Goal: Complete application form

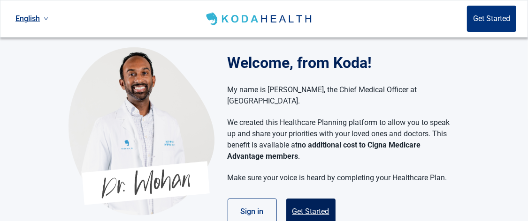
click at [307, 202] on button "Get Started" at bounding box center [310, 212] width 49 height 26
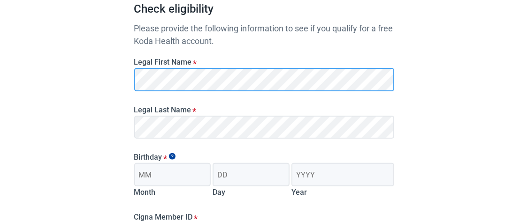
scroll to position [119, 0]
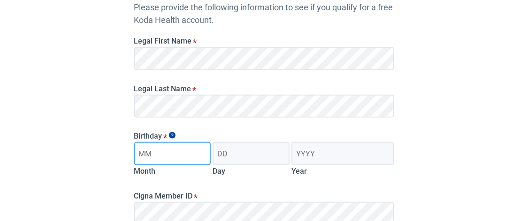
click at [137, 154] on input "Month" at bounding box center [172, 153] width 77 height 23
type input "12"
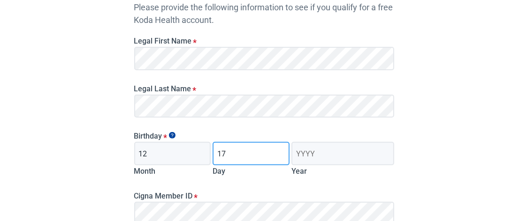
type input "17"
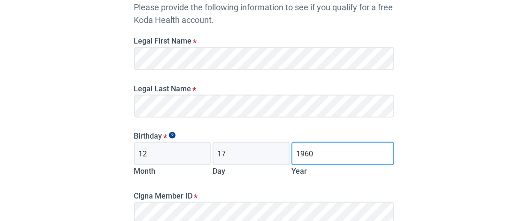
type input "1960"
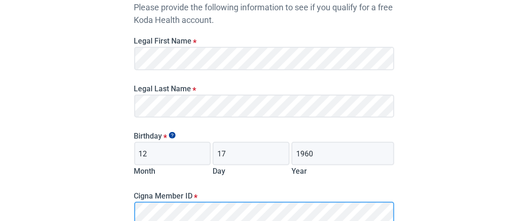
scroll to position [123, 0]
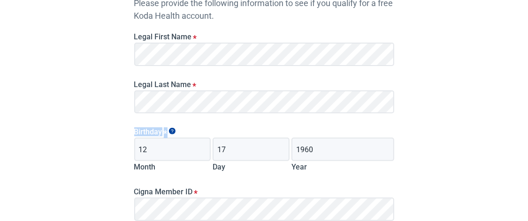
drag, startPoint x: 527, startPoint y: 90, endPoint x: 528, endPoint y: 117, distance: 27.2
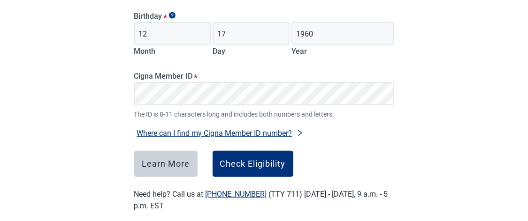
scroll to position [240, 0]
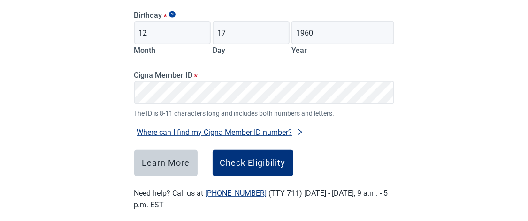
click at [192, 132] on button "Where can I find my Cigna Member ID number?" at bounding box center [220, 132] width 172 height 13
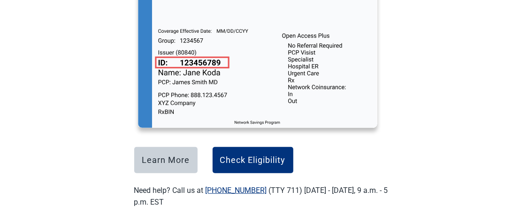
scroll to position [422, 0]
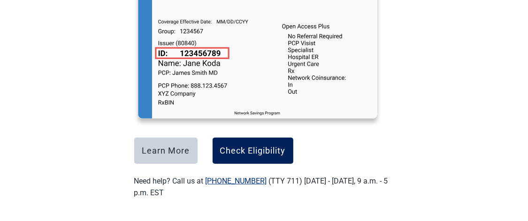
click at [242, 150] on div "Check Eligibility" at bounding box center [253, 150] width 66 height 9
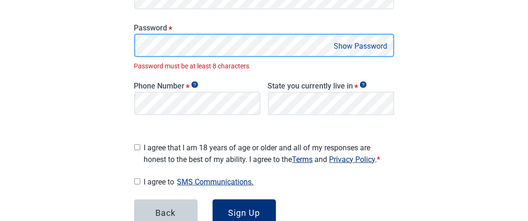
scroll to position [233, 0]
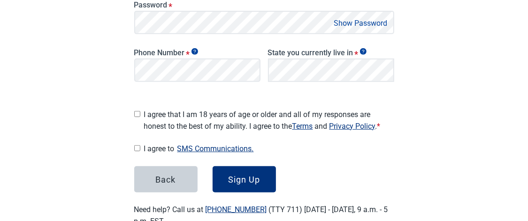
click at [367, 21] on button "Show Password" at bounding box center [360, 23] width 59 height 13
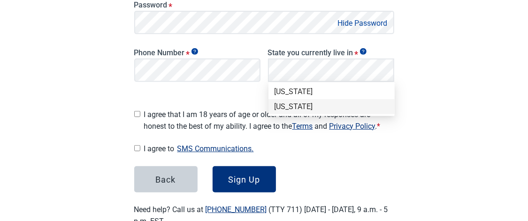
click at [289, 105] on div "Texas" at bounding box center [331, 107] width 115 height 10
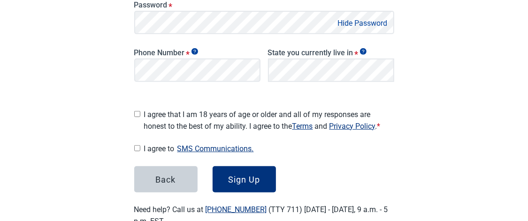
click at [137, 111] on input "I agree that I am 18 years of age or older and all of my responses are honest t…" at bounding box center [137, 114] width 6 height 6
checkbox input "true"
click at [136, 145] on input "I agree to SMS Communications." at bounding box center [137, 148] width 6 height 6
checkbox input "true"
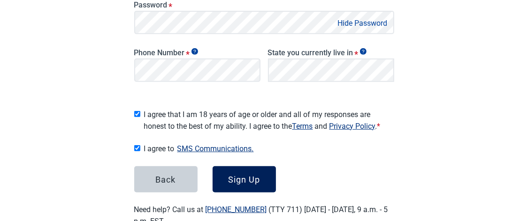
click at [244, 184] on button "Sign Up" at bounding box center [244, 180] width 63 height 26
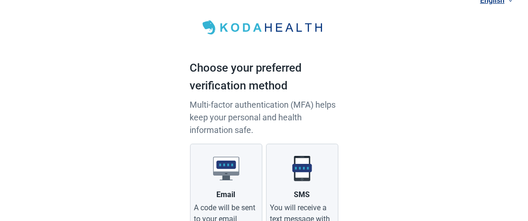
scroll to position [118, 0]
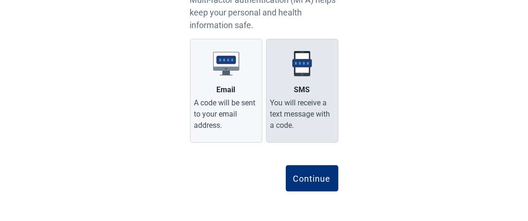
click at [294, 103] on div "You will receive a text message with a code." at bounding box center [302, 115] width 64 height 34
click at [0, 0] on input "SMS You will receive a text message with a code." at bounding box center [0, 0] width 0 height 0
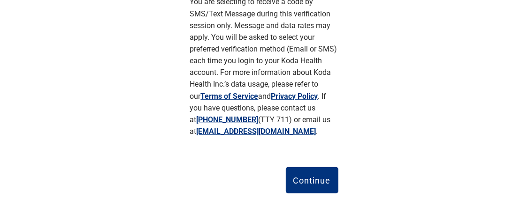
scroll to position [278, 0]
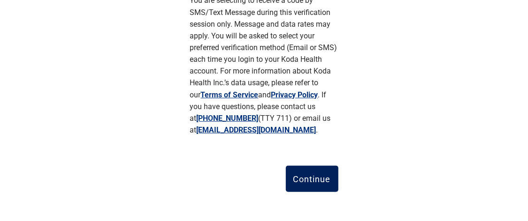
click at [302, 183] on div "Continue" at bounding box center [312, 179] width 38 height 9
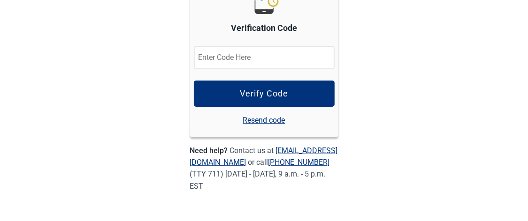
scroll to position [151, 0]
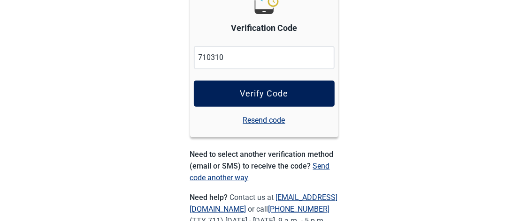
type input "710310"
click at [259, 92] on div "Verify Code" at bounding box center [264, 93] width 48 height 9
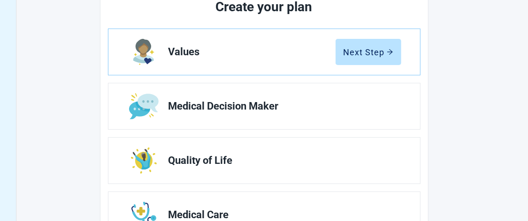
scroll to position [132, 0]
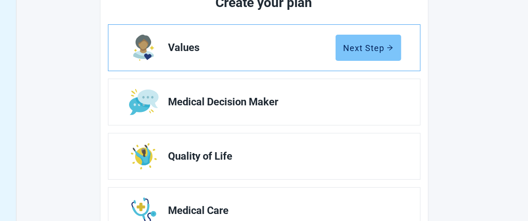
click at [378, 52] on div "Next Step" at bounding box center [368, 47] width 50 height 9
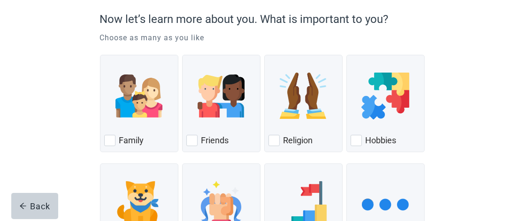
scroll to position [84, 0]
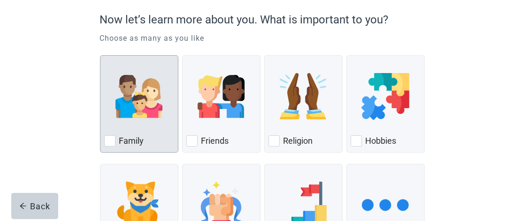
click at [114, 143] on div "Family, checkbox, not checked" at bounding box center [109, 141] width 11 height 11
click at [100, 56] on input "Family" at bounding box center [100, 55] width 0 height 0
checkbox input "true"
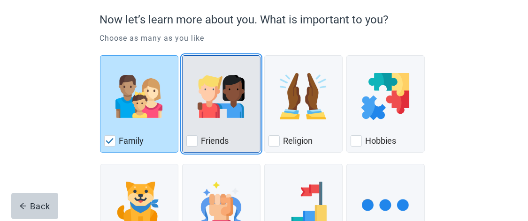
click at [212, 137] on label "Friends" at bounding box center [215, 141] width 28 height 11
checkbox input "true"
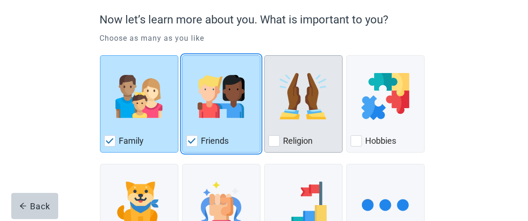
click at [300, 124] on div "Religion, checkbox, not checked" at bounding box center [303, 97] width 70 height 74
click at [265, 56] on input "Religion" at bounding box center [264, 55] width 0 height 0
checkbox input "true"
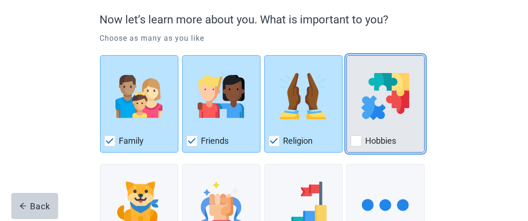
click at [388, 129] on div "Hobbies, checkbox, not checked" at bounding box center [385, 97] width 70 height 74
click at [347, 56] on input "Hobbies" at bounding box center [346, 55] width 0 height 0
checkbox input "true"
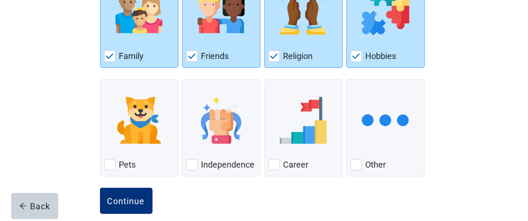
scroll to position [181, 0]
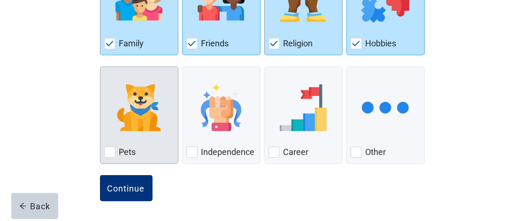
click at [113, 145] on div "Pets" at bounding box center [139, 152] width 70 height 15
click at [100, 67] on input "Pets" at bounding box center [100, 67] width 0 height 0
checkbox input "true"
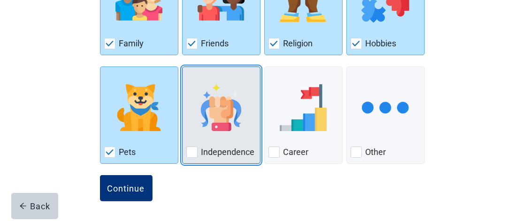
click at [212, 137] on div "Independence, checkbox, not checked" at bounding box center [221, 108] width 70 height 74
click at [183, 67] on input "Independence" at bounding box center [182, 67] width 0 height 0
checkbox input "true"
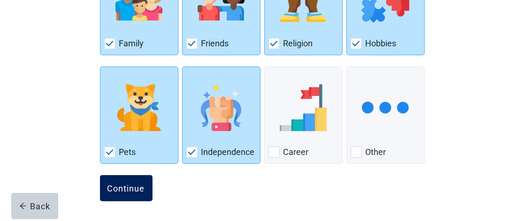
click at [125, 192] on div "Continue" at bounding box center [126, 188] width 38 height 9
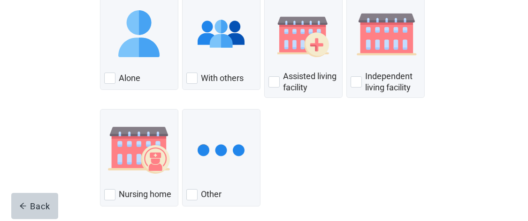
scroll to position [152, 0]
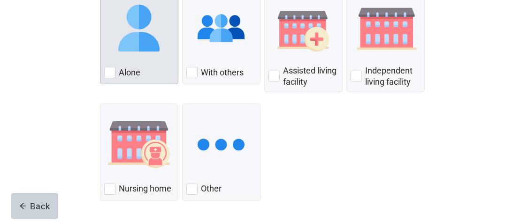
click at [110, 71] on div "Alone, checkbox, not checked" at bounding box center [109, 72] width 11 height 11
checkbox input "true"
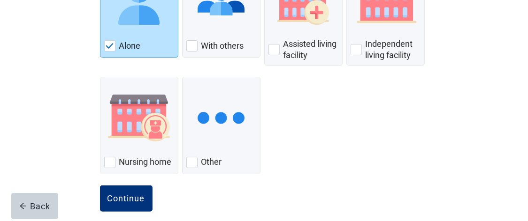
scroll to position [189, 0]
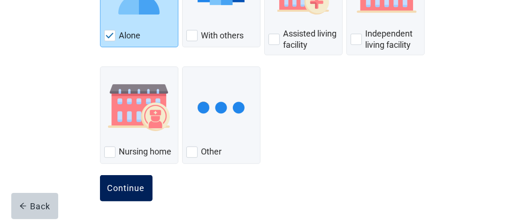
click at [127, 195] on button "Continue" at bounding box center [126, 188] width 53 height 26
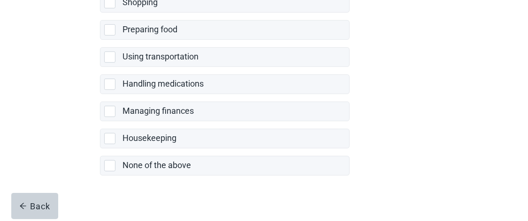
scroll to position [294, 0]
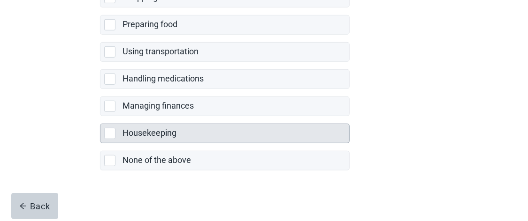
click at [111, 137] on div "Housekeeping" at bounding box center [224, 133] width 249 height 19
click at [100, 117] on input "Housekeeping" at bounding box center [100, 116] width 0 height 0
checkbox input "true"
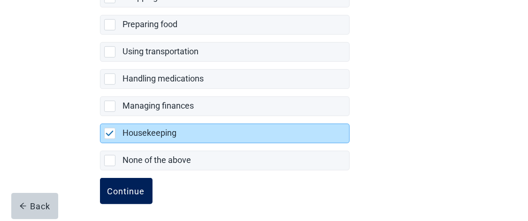
click at [115, 194] on button "Continue" at bounding box center [126, 191] width 53 height 26
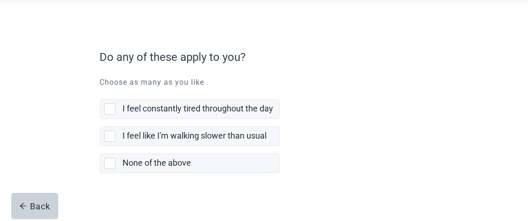
scroll to position [51, 0]
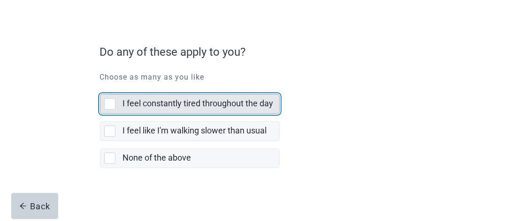
click at [108, 103] on div "I feel constantly tired throughout the day, checkbox, not selected" at bounding box center [109, 104] width 11 height 11
click at [100, 87] on input "I feel constantly tired throughout the day" at bounding box center [100, 87] width 0 height 0
checkbox input "true"
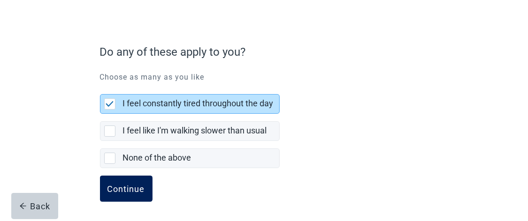
click at [121, 189] on div "Continue" at bounding box center [126, 188] width 38 height 9
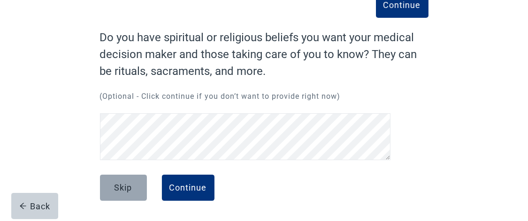
scroll to position [61, 0]
click at [83, 106] on div "Continue Do you have spiritual or religious beliefs you want your medical decis…" at bounding box center [264, 114] width 394 height 215
click at [73, 125] on div "Continue Do you have spiritual or religious beliefs you want your medical decis…" at bounding box center [264, 114] width 394 height 215
click at [0, 129] on html "Skip to main content Home Section : Values 80 % completed Continue Do you have …" at bounding box center [264, 49] width 528 height 221
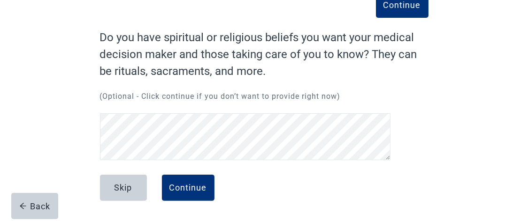
scroll to position [40, 0]
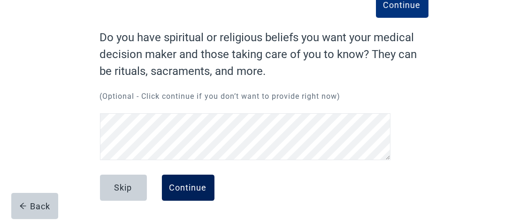
click at [180, 190] on div "Continue" at bounding box center [188, 187] width 38 height 9
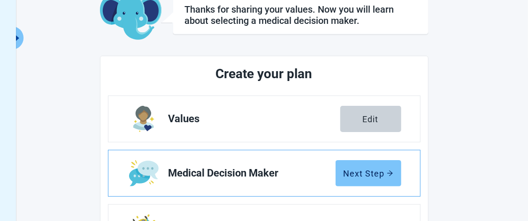
click at [359, 179] on button "Next Step" at bounding box center [368, 173] width 66 height 26
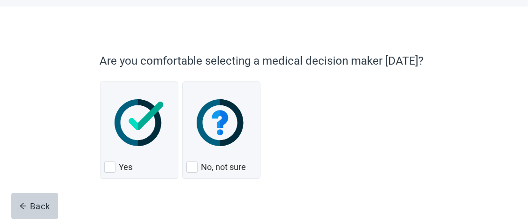
scroll to position [47, 0]
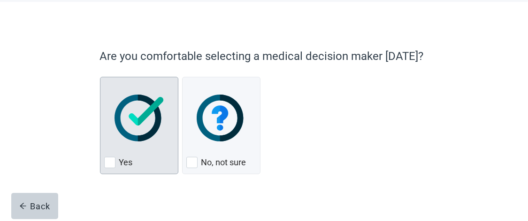
click at [109, 162] on div "Yes, checkbox, not checked" at bounding box center [109, 162] width 11 height 11
click at [100, 77] on input "Yes" at bounding box center [100, 77] width 0 height 0
checkbox input "true"
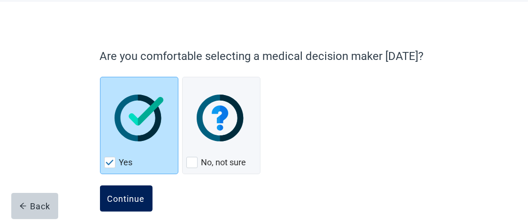
click at [129, 199] on div "Continue" at bounding box center [126, 198] width 38 height 9
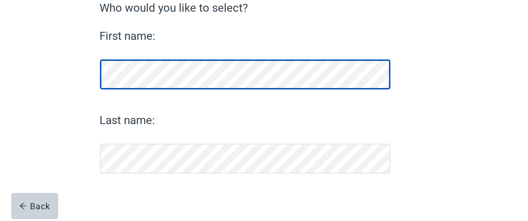
scroll to position [144, 0]
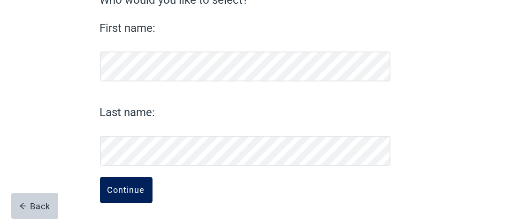
click at [118, 190] on div "Continue" at bounding box center [126, 190] width 38 height 9
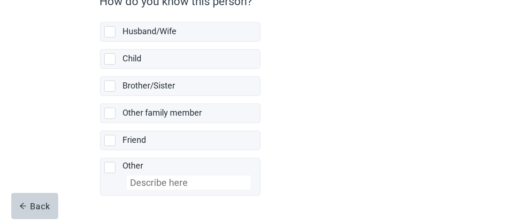
scroll to position [103, 0]
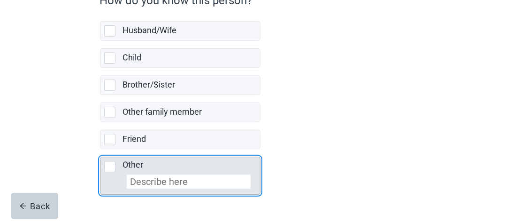
click at [106, 165] on div "Other, checkbox, not selected" at bounding box center [109, 166] width 11 height 11
click at [100, 150] on input "Other" at bounding box center [100, 150] width 0 height 0
checkbox input "true"
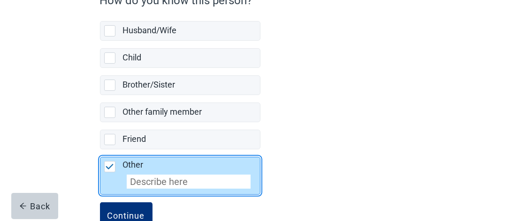
click at [130, 182] on input "Other" at bounding box center [189, 182] width 124 height 14
type input "step-son"
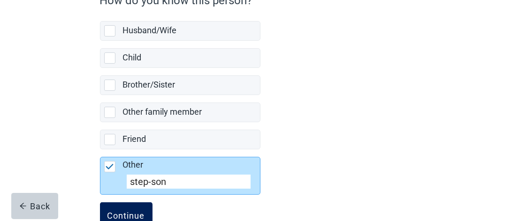
click at [132, 211] on div "Continue" at bounding box center [126, 215] width 38 height 9
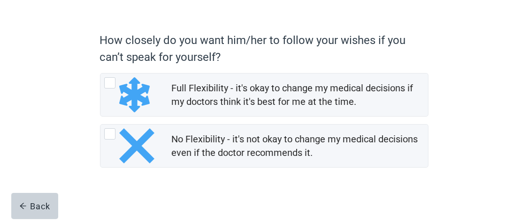
scroll to position [66, 0]
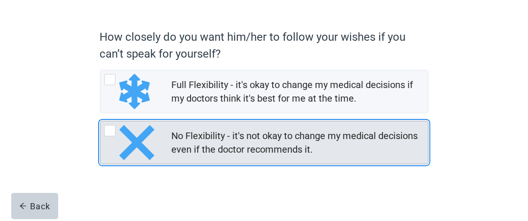
click at [108, 130] on div "No Flexibility - it's not okay to change my medical decisions even if the docto…" at bounding box center [109, 130] width 11 height 11
click at [100, 122] on input "No Flexibility - it's not okay to change my medical decisions even if the docto…" at bounding box center [100, 121] width 0 height 0
radio input "true"
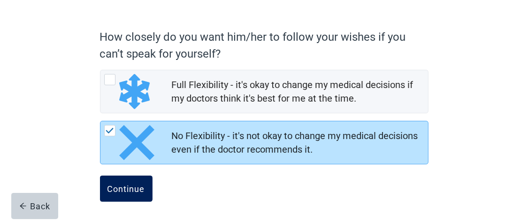
click at [124, 189] on div "Continue" at bounding box center [126, 188] width 38 height 9
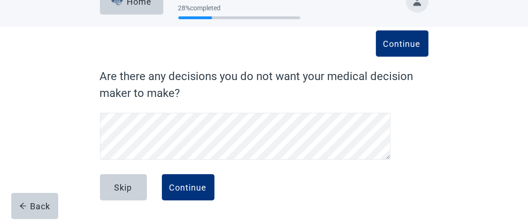
scroll to position [22, 0]
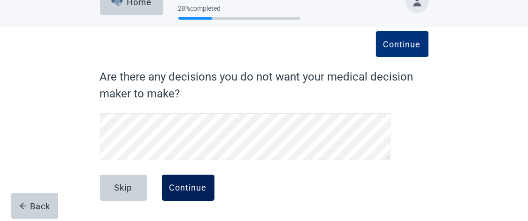
click at [189, 188] on div "Continue" at bounding box center [188, 187] width 38 height 9
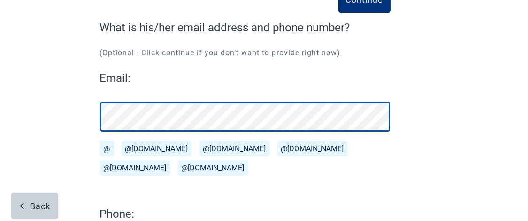
scroll to position [72, 0]
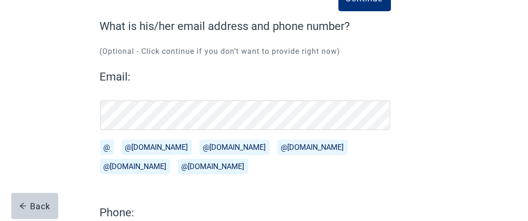
click at [277, 148] on button "@yahoo.com" at bounding box center [312, 147] width 70 height 15
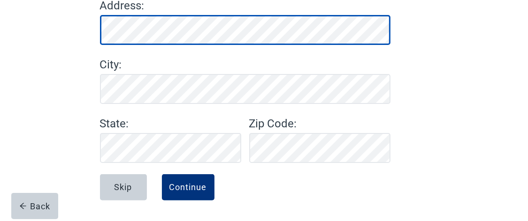
scroll to position [143, 0]
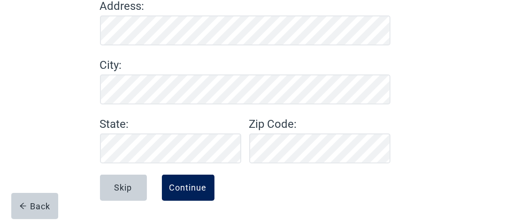
click at [186, 188] on div "Continue" at bounding box center [188, 187] width 38 height 9
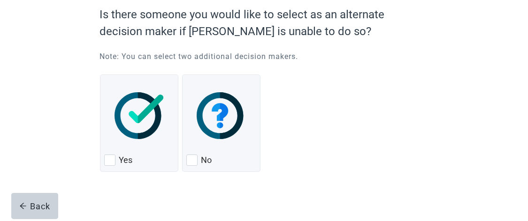
scroll to position [90, 0]
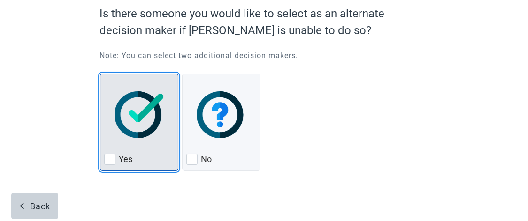
click at [112, 159] on div "Yes, checkbox, not checked" at bounding box center [109, 159] width 11 height 11
click at [100, 74] on input "Yes" at bounding box center [100, 74] width 0 height 0
checkbox input "true"
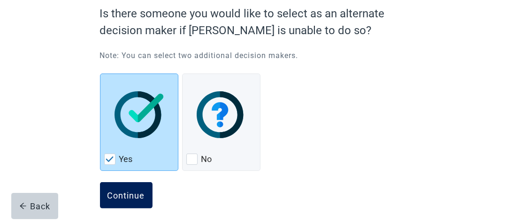
click at [125, 194] on div "Continue" at bounding box center [126, 195] width 38 height 9
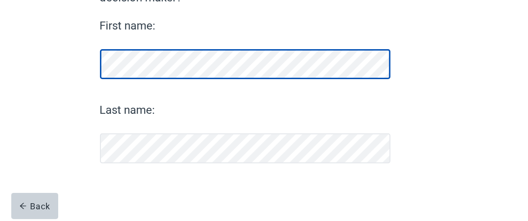
scroll to position [118, 0]
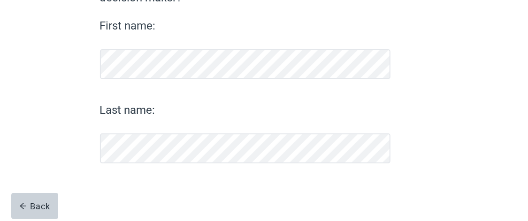
click at [55, 94] on div "That's great! Who would you like to select as your first alternate decision mak…" at bounding box center [263, 76] width 475 height 291
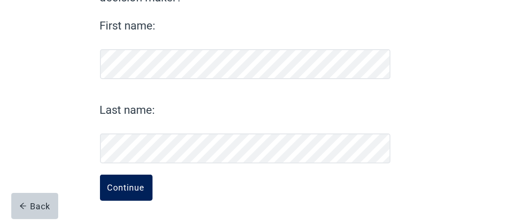
click at [140, 190] on div "Continue" at bounding box center [126, 187] width 38 height 9
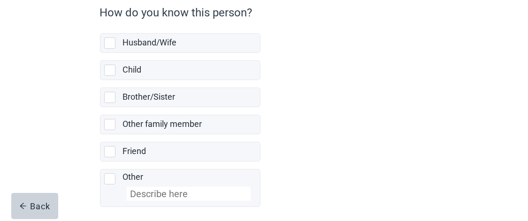
scroll to position [90, 0]
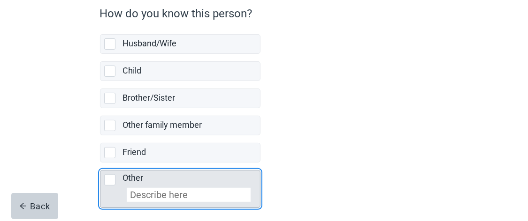
click at [110, 177] on div "Other, checkbox, not selected" at bounding box center [109, 180] width 11 height 11
click at [100, 163] on input "Other" at bounding box center [100, 163] width 0 height 0
checkbox input "true"
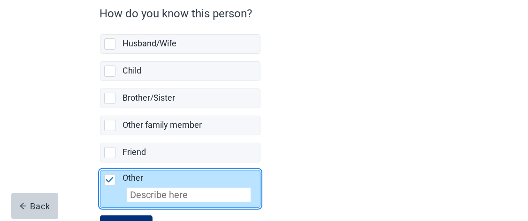
click at [131, 193] on input "Other" at bounding box center [189, 195] width 124 height 14
type input "step-son"
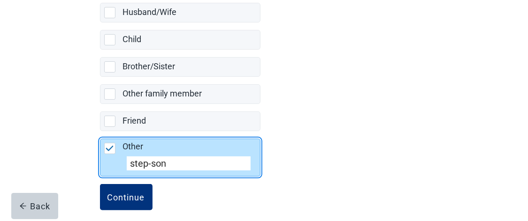
scroll to position [129, 0]
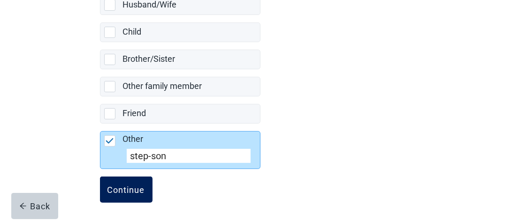
click at [129, 189] on div "Continue" at bounding box center [126, 189] width 38 height 9
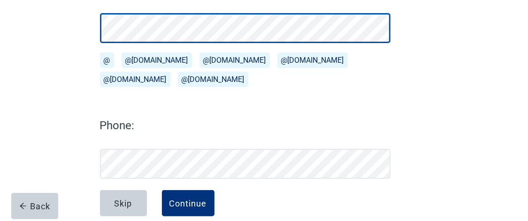
scroll to position [175, 0]
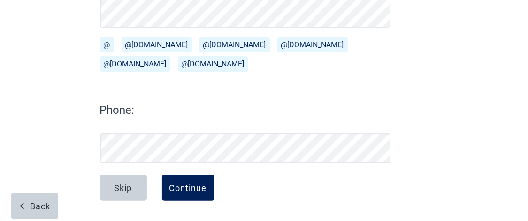
click at [183, 186] on div "Continue" at bounding box center [188, 187] width 38 height 9
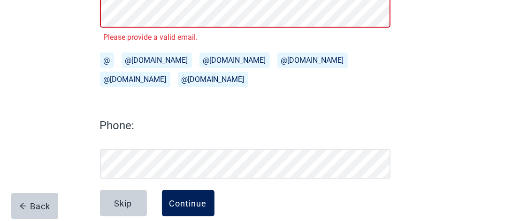
click at [195, 206] on div "Continue" at bounding box center [188, 203] width 38 height 9
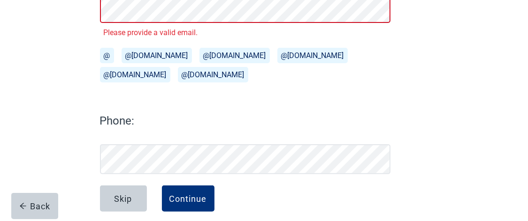
scroll to position [190, 0]
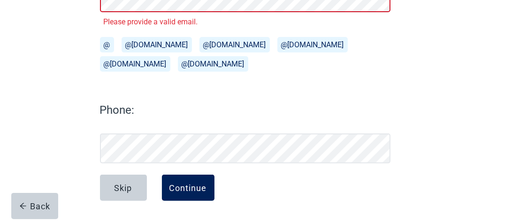
click at [199, 185] on div "Continue" at bounding box center [188, 187] width 38 height 9
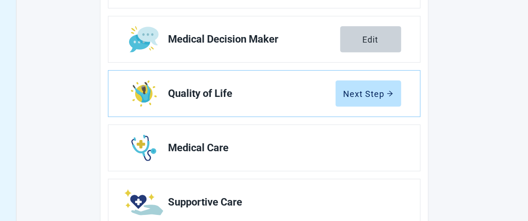
scroll to position [206, 0]
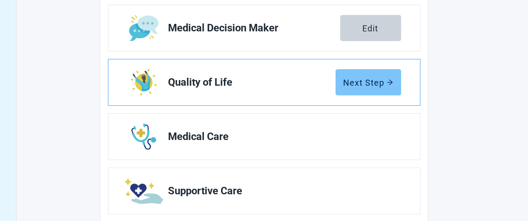
click at [360, 81] on div "Next Step" at bounding box center [368, 82] width 50 height 9
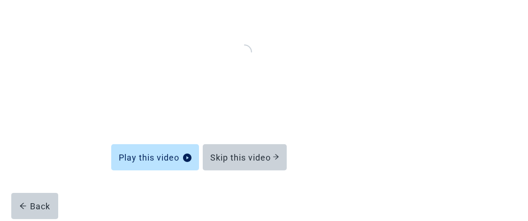
scroll to position [157, 0]
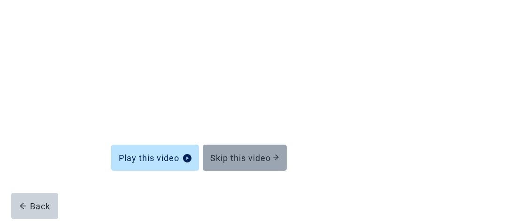
click at [241, 161] on div "Skip this video" at bounding box center [244, 157] width 69 height 9
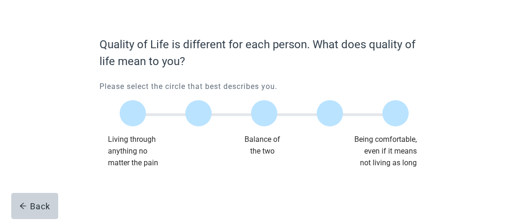
scroll to position [54, 0]
click at [394, 112] on label "Main content" at bounding box center [395, 113] width 26 height 26
click at [396, 114] on input "Quality of life scale: 100 out of 100. Being comfortable, even if it means not …" at bounding box center [396, 114] width 0 height 0
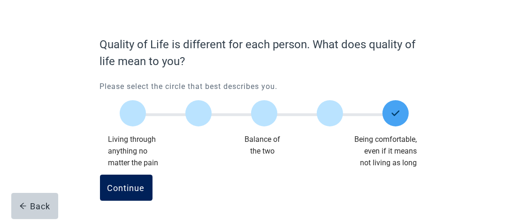
click at [132, 188] on div "Continue" at bounding box center [126, 187] width 38 height 9
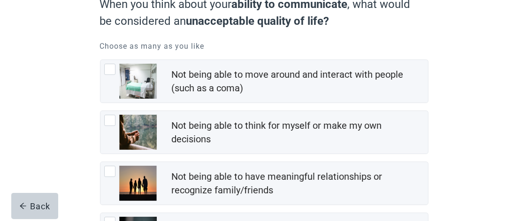
scroll to position [105, 0]
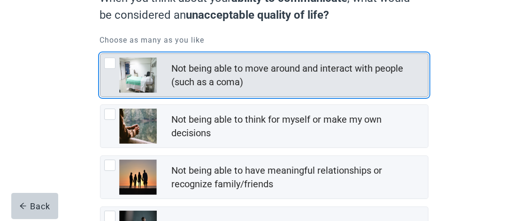
click at [110, 64] on div "Not being able to move around and interact with people (such as a coma), checkb…" at bounding box center [109, 63] width 11 height 11
click at [100, 54] on input "Not being able to move around and interact with people (such as a coma)" at bounding box center [100, 53] width 0 height 0
checkbox input "true"
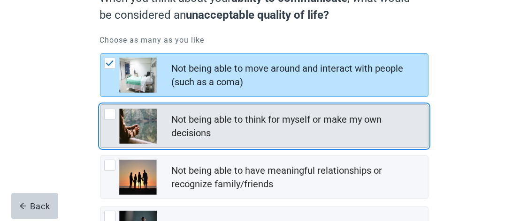
click at [110, 115] on div "Not being able to think for myself or make my own decisions, checkbox, not chec…" at bounding box center [109, 114] width 11 height 11
click at [100, 105] on input "Not being able to think for myself or make my own decisions" at bounding box center [100, 105] width 0 height 0
checkbox input "true"
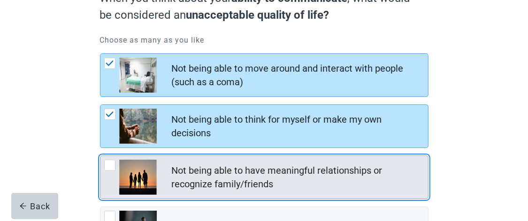
click at [109, 163] on div "Not being able to have meaningful relationships or recognize family/friends, ch…" at bounding box center [109, 165] width 11 height 11
click at [100, 156] on input "Not being able to have meaningful relationships or recognize family/friends" at bounding box center [100, 156] width 0 height 0
checkbox input "true"
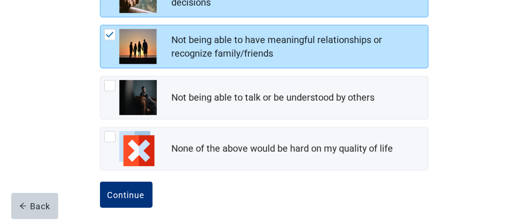
scroll to position [235, 0]
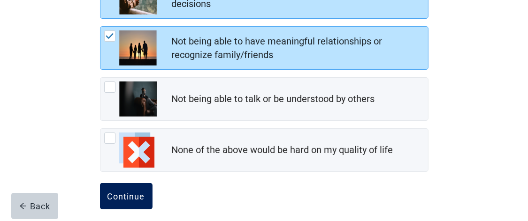
click at [118, 198] on div "Continue" at bounding box center [126, 196] width 38 height 9
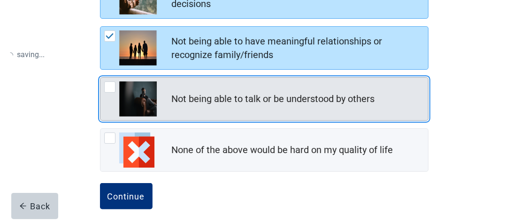
click at [108, 85] on div "Not being able to talk or be understood by others" at bounding box center [263, 99] width 327 height 43
click at [100, 78] on input "Not being able to talk or be understood by others" at bounding box center [100, 77] width 0 height 0
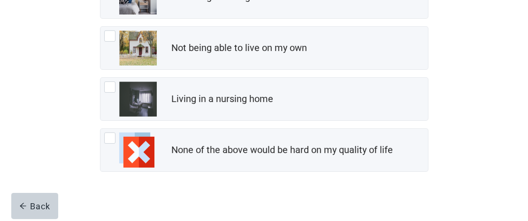
scroll to position [234, 0]
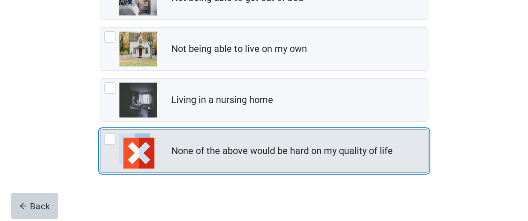
click at [109, 137] on div "None of the above would be hard on my quality of life, checkbox, not checked" at bounding box center [109, 139] width 11 height 11
click at [100, 130] on input "None of the above would be hard on my quality of life" at bounding box center [100, 129] width 0 height 0
checkbox input "true"
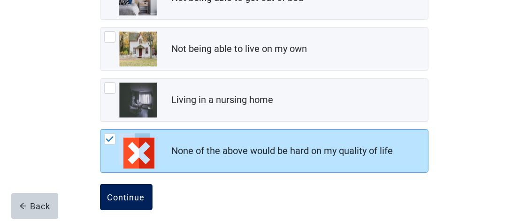
click at [127, 200] on div "Continue" at bounding box center [126, 197] width 38 height 9
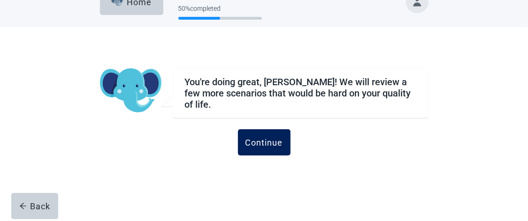
click at [247, 138] on div "Continue" at bounding box center [264, 142] width 38 height 9
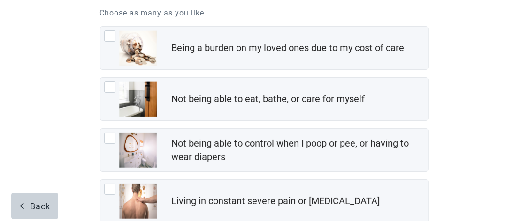
scroll to position [137, 0]
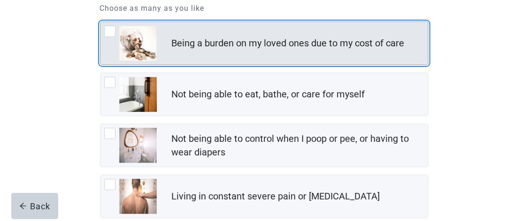
click at [110, 31] on div "Being a burden on my loved ones due to my cost of care, checkbox, not checked" at bounding box center [109, 31] width 11 height 11
click at [100, 22] on input "Being a burden on my loved ones due to my cost of care" at bounding box center [100, 22] width 0 height 0
checkbox input "true"
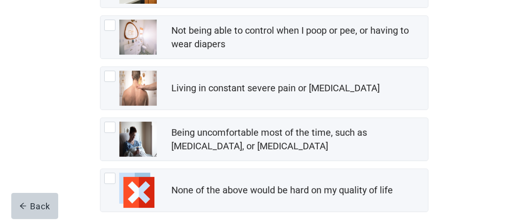
scroll to position [244, 0]
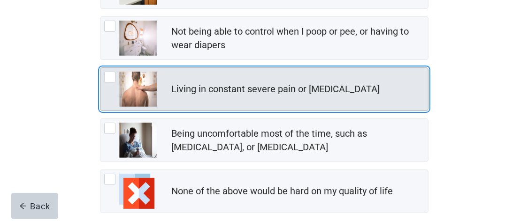
click at [106, 76] on div "Living in constant severe pain or shortness of breath, checkbox, not checked" at bounding box center [109, 77] width 11 height 11
click at [100, 68] on input "Living in constant severe pain or [MEDICAL_DATA]" at bounding box center [100, 68] width 0 height 0
checkbox input "true"
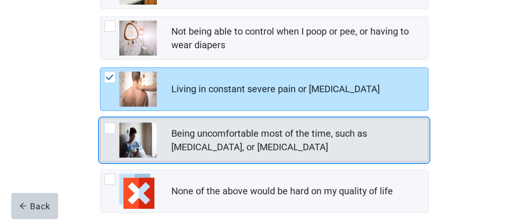
click at [110, 129] on div "Being uncomfortable most of the time, such as nausea, vomiting, or diarrhea, ch…" at bounding box center [109, 128] width 11 height 11
click at [100, 119] on input "Being uncomfortable most of the time, such as [MEDICAL_DATA], or [MEDICAL_DATA]" at bounding box center [100, 119] width 0 height 0
checkbox input "true"
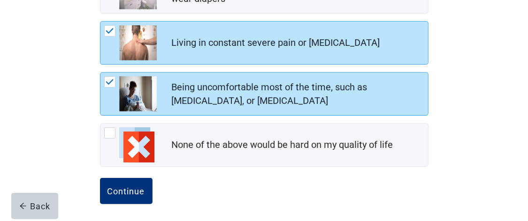
scroll to position [293, 0]
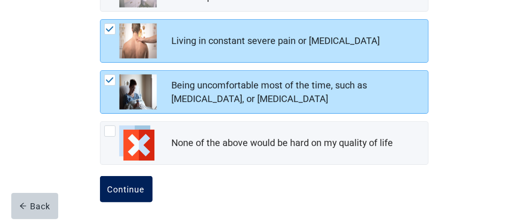
click at [116, 189] on div "Continue" at bounding box center [126, 189] width 38 height 9
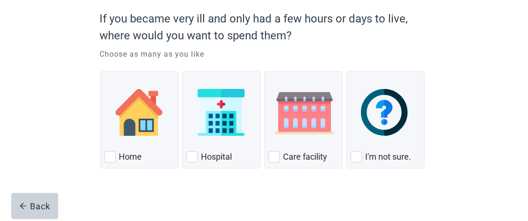
scroll to position [86, 0]
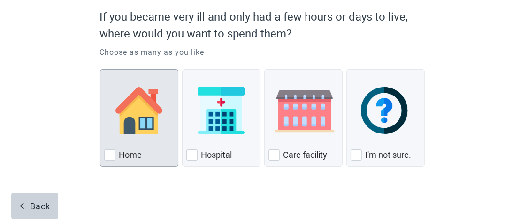
click at [129, 130] on img "Home, checkbox, not checked" at bounding box center [138, 110] width 47 height 47
click at [100, 70] on input "Home" at bounding box center [100, 69] width 0 height 0
checkbox input "true"
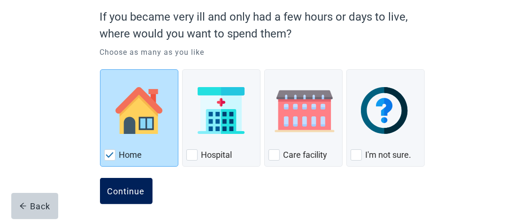
click at [124, 193] on div "Continue" at bounding box center [126, 191] width 38 height 9
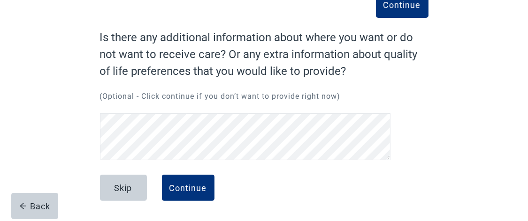
scroll to position [61, 0]
click at [35, 208] on div "Back" at bounding box center [34, 206] width 31 height 9
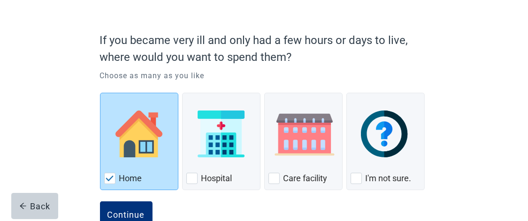
scroll to position [64, 0]
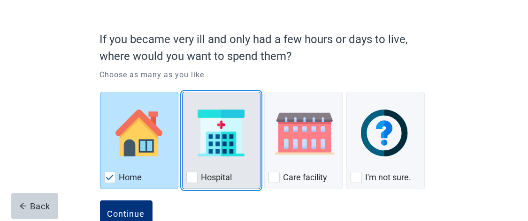
click at [192, 179] on div "Hospital, checkbox, not checked" at bounding box center [191, 177] width 11 height 11
click at [183, 92] on input "Hospital" at bounding box center [182, 92] width 0 height 0
checkbox input "true"
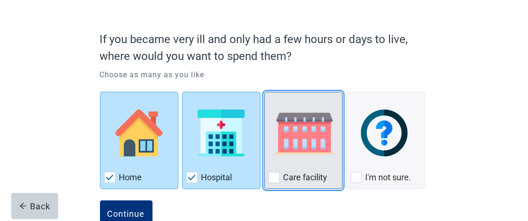
click at [273, 180] on div "Care Facility, checkbox, not checked" at bounding box center [273, 177] width 11 height 11
click at [265, 92] on input "Care facility" at bounding box center [264, 92] width 0 height 0
checkbox input "true"
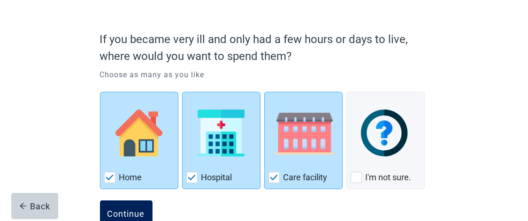
click at [129, 214] on div "Continue" at bounding box center [126, 213] width 38 height 9
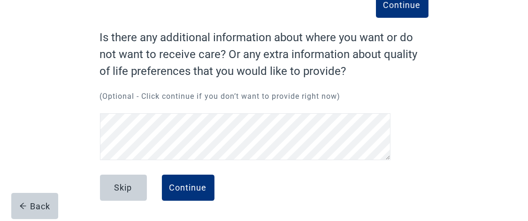
scroll to position [18, 0]
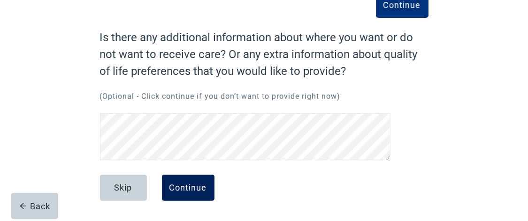
click at [182, 189] on div "Continue" at bounding box center [188, 187] width 38 height 9
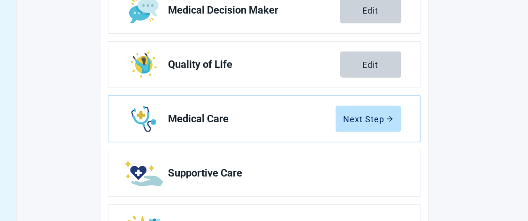
scroll to position [231, 0]
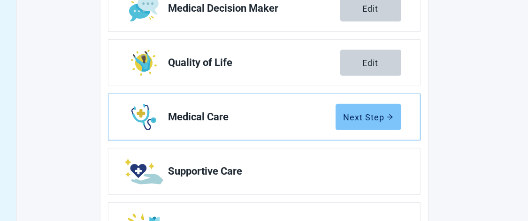
click at [362, 119] on div "Next Step" at bounding box center [368, 117] width 50 height 9
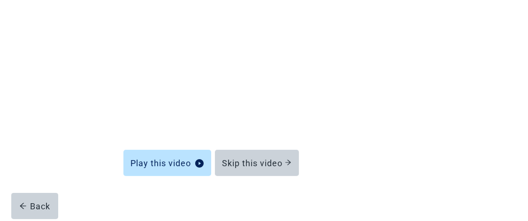
scroll to position [140, 0]
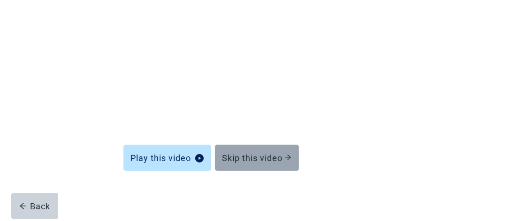
click at [275, 161] on div "Skip this video" at bounding box center [256, 157] width 69 height 9
click at [264, 155] on div "Skip this video" at bounding box center [256, 157] width 69 height 9
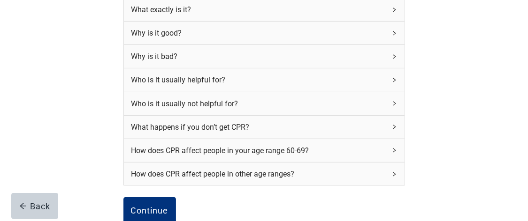
scroll to position [138, 0]
click at [390, 58] on div "Why is it bad?" at bounding box center [264, 56] width 281 height 23
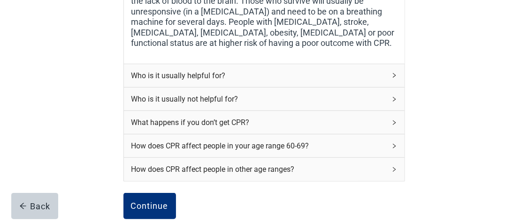
scroll to position [263, 0]
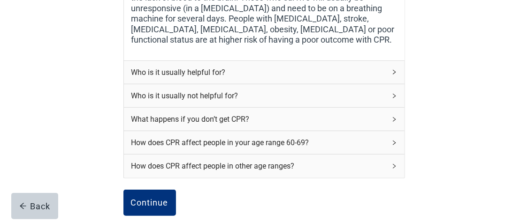
click at [396, 79] on div "Who is it usually helpful for?" at bounding box center [264, 72] width 281 height 23
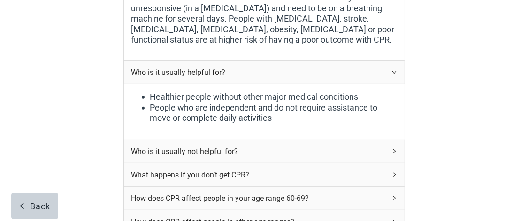
click at [394, 75] on icon "right" at bounding box center [394, 72] width 6 height 6
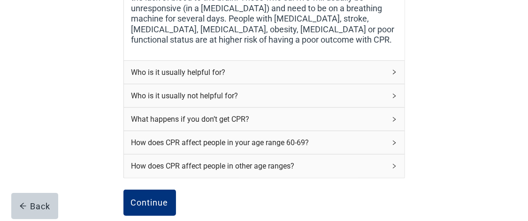
click at [394, 99] on icon "right" at bounding box center [394, 96] width 6 height 6
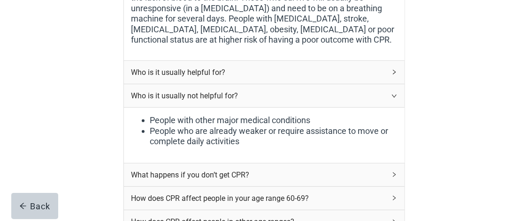
click at [395, 99] on icon "right" at bounding box center [394, 96] width 6 height 6
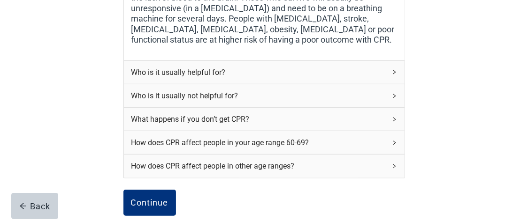
click at [395, 122] on icon "right" at bounding box center [394, 119] width 3 height 5
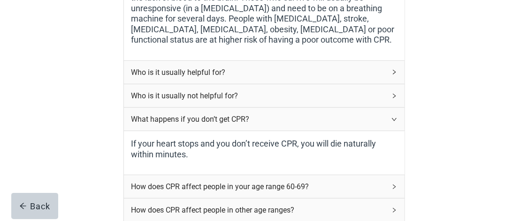
click at [395, 122] on icon "right" at bounding box center [394, 120] width 6 height 6
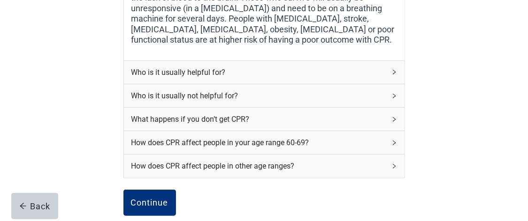
click at [394, 146] on icon "right" at bounding box center [394, 143] width 6 height 6
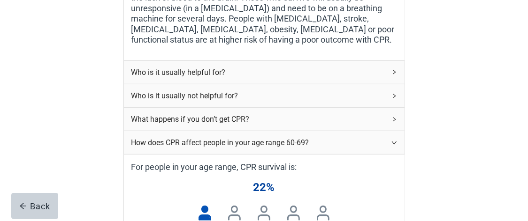
click at [394, 146] on icon "right" at bounding box center [394, 143] width 6 height 6
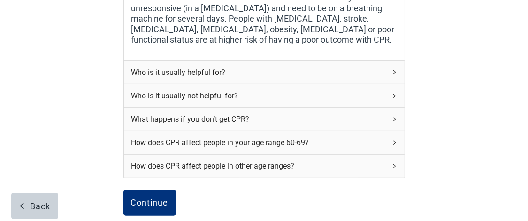
click at [391, 169] on icon "right" at bounding box center [394, 167] width 6 height 6
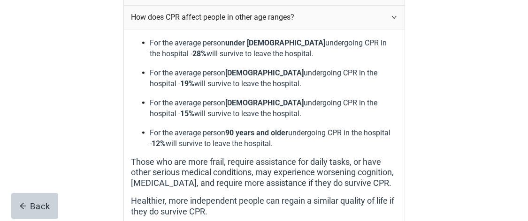
scroll to position [427, 0]
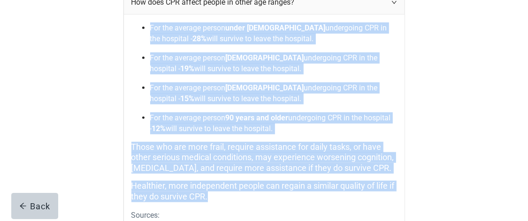
drag, startPoint x: 133, startPoint y: 23, endPoint x: 339, endPoint y: 195, distance: 268.5
click at [340, 195] on div "For the average person under [DEMOGRAPHIC_DATA] undergoing CPR in the hospital …" at bounding box center [264, 140] width 281 height 250
copy div "For the average person under [DEMOGRAPHIC_DATA] undergoing CPR in the hospital …"
click at [66, 76] on div "CPR stands for [MEDICAL_DATA]. Here is some more information about it. What exa…" at bounding box center [263, 5] width 475 height 768
